Goal: Transaction & Acquisition: Purchase product/service

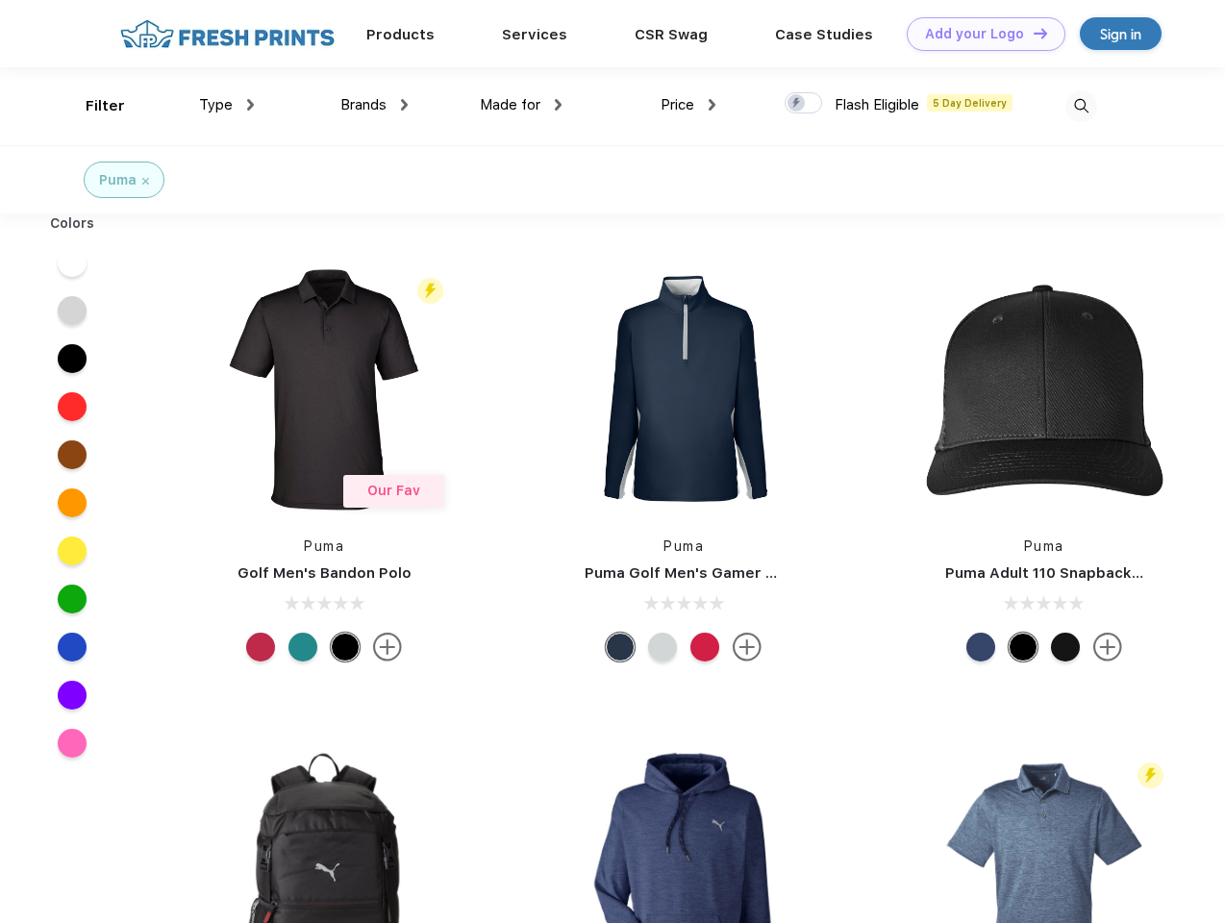
scroll to position [1, 0]
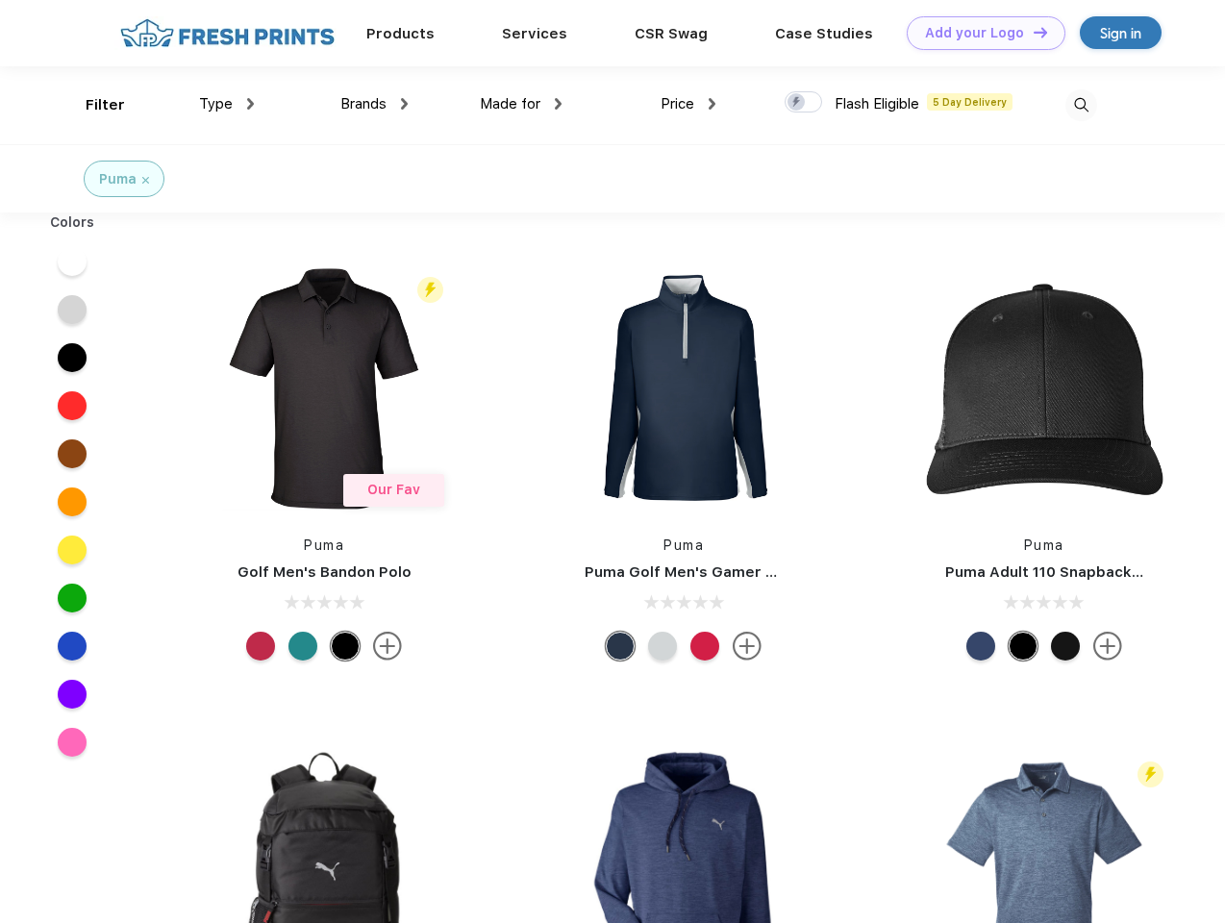
click at [979, 33] on link "Add your Logo Design Tool" at bounding box center [986, 33] width 159 height 34
click at [0, 0] on div "Design Tool" at bounding box center [0, 0] width 0 height 0
click at [1032, 32] on link "Add your Logo Design Tool" at bounding box center [986, 33] width 159 height 34
click at [92, 105] on div "Filter" at bounding box center [105, 105] width 39 height 22
click at [227, 104] on span "Type" at bounding box center [216, 103] width 34 height 17
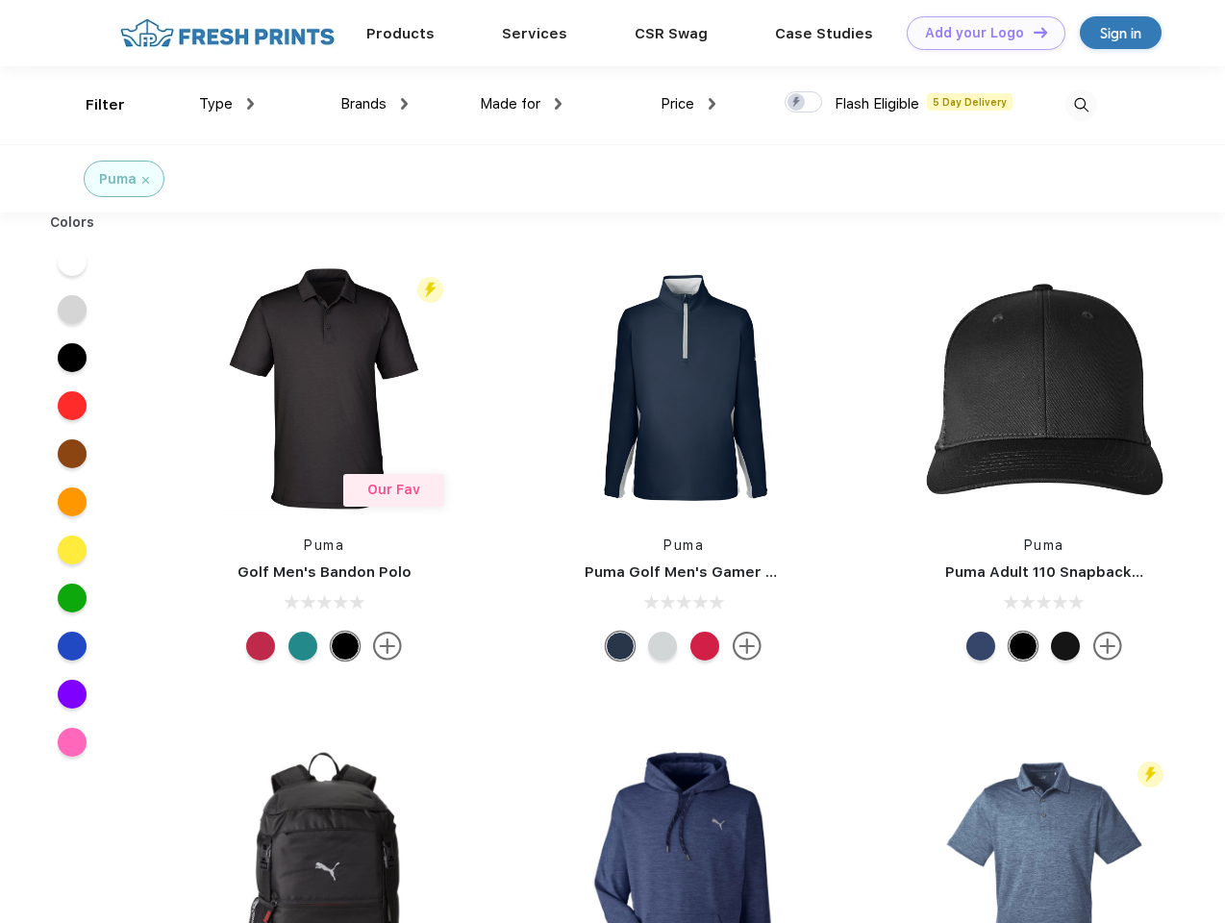
click at [374, 104] on span "Brands" at bounding box center [363, 103] width 46 height 17
click at [521, 104] on span "Made for" at bounding box center [510, 103] width 61 height 17
click at [689, 104] on span "Price" at bounding box center [678, 103] width 34 height 17
click at [804, 103] on div at bounding box center [804, 101] width 38 height 21
click at [797, 103] on input "checkbox" at bounding box center [791, 96] width 13 height 13
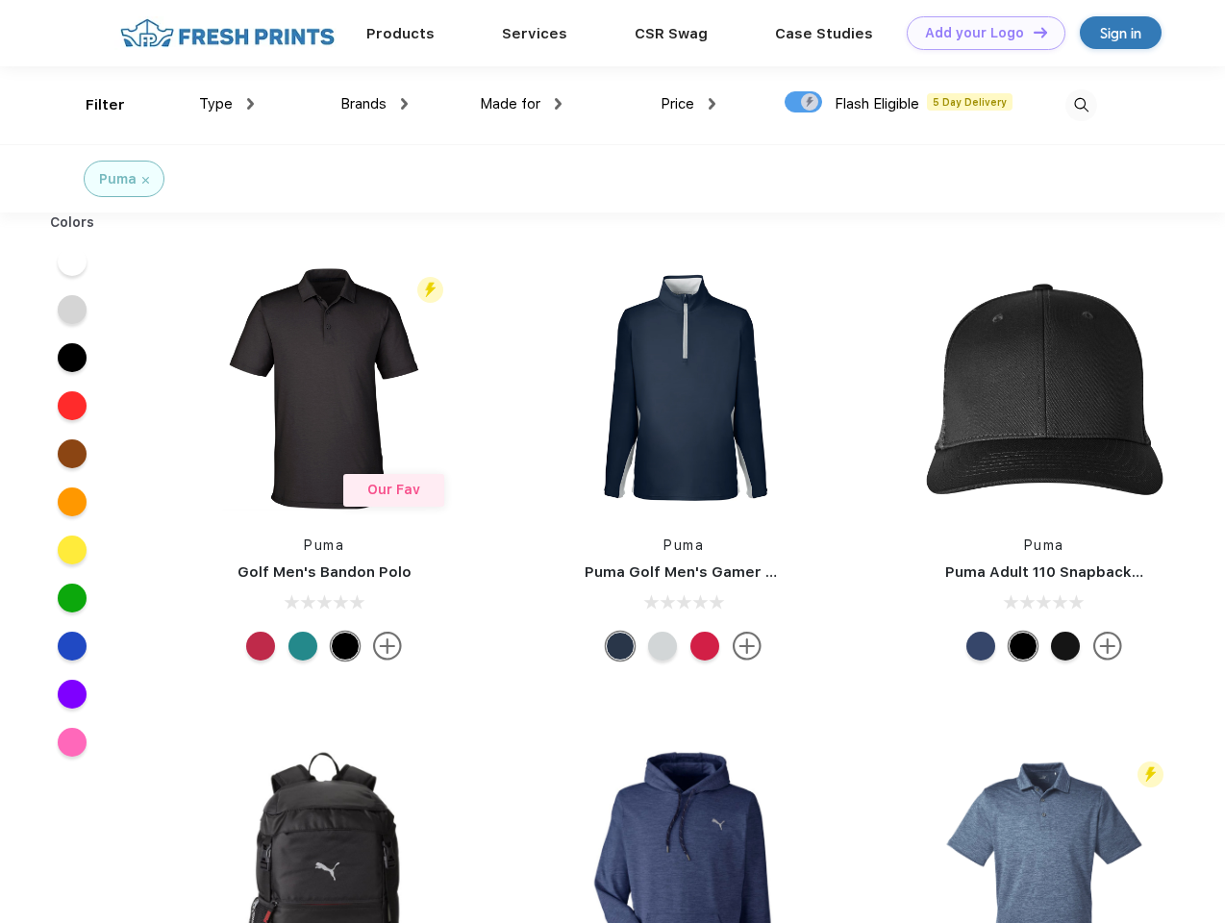
click at [1081, 105] on img at bounding box center [1082, 105] width 32 height 32
